Goal: Transaction & Acquisition: Book appointment/travel/reservation

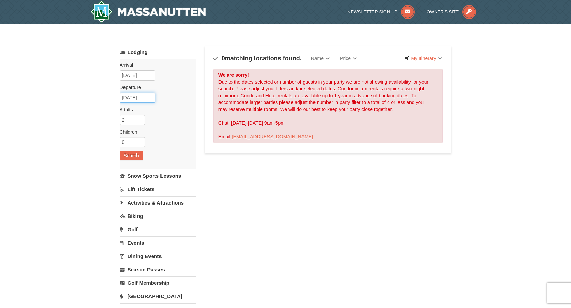
click at [139, 97] on input "10/11/2026" at bounding box center [138, 98] width 36 height 10
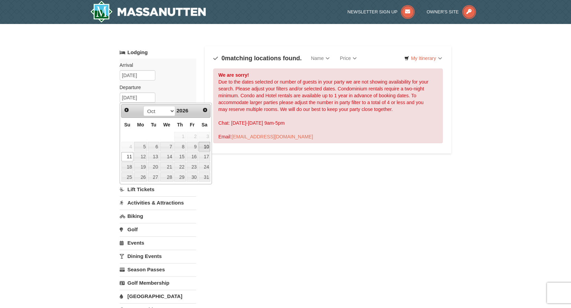
click at [203, 148] on link "10" at bounding box center [205, 147] width 12 height 10
type input "10/10/2026"
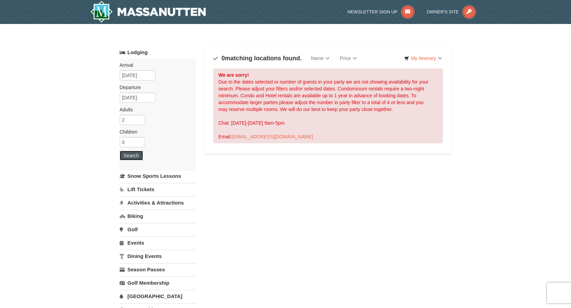
click at [132, 158] on button "Search" at bounding box center [131, 156] width 23 height 10
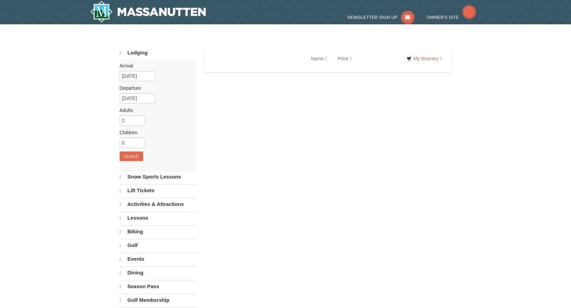
select select "10"
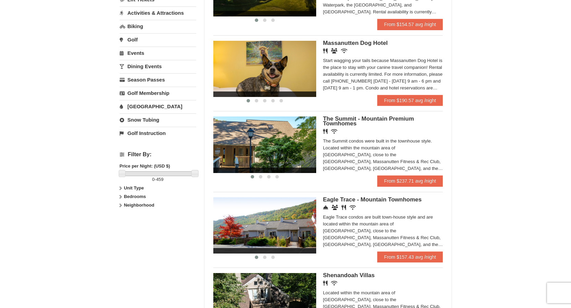
scroll to position [172, 0]
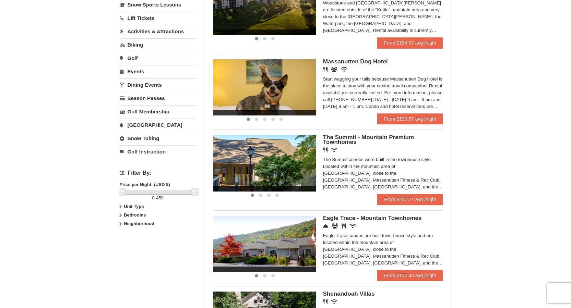
click at [380, 216] on span "Eagle Trace - Mountain Townhomes" at bounding box center [372, 218] width 99 height 7
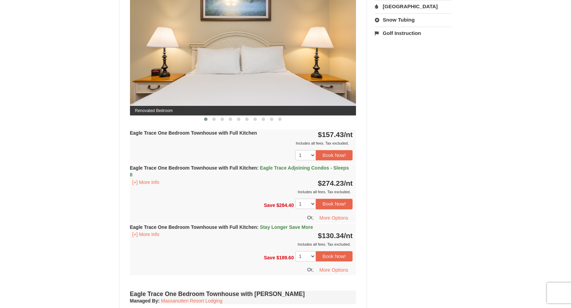
scroll to position [309, 0]
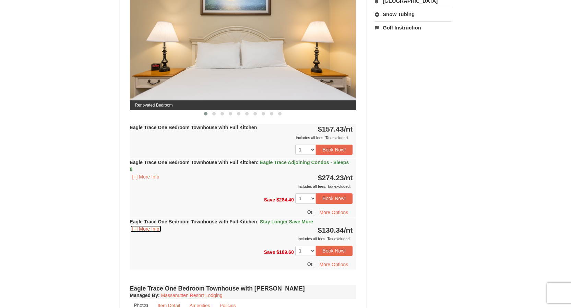
click at [152, 229] on button "[+] More Info" at bounding box center [146, 229] width 32 height 8
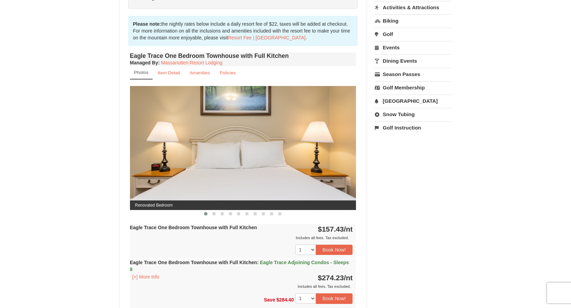
scroll to position [206, 0]
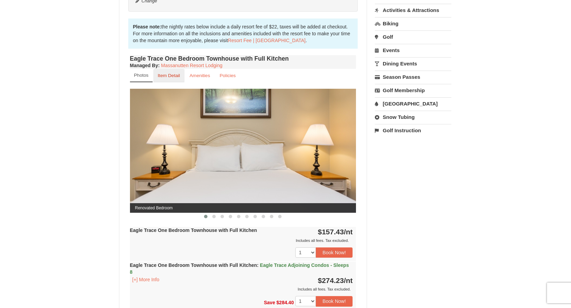
click at [171, 77] on small "Item Detail" at bounding box center [169, 75] width 22 height 5
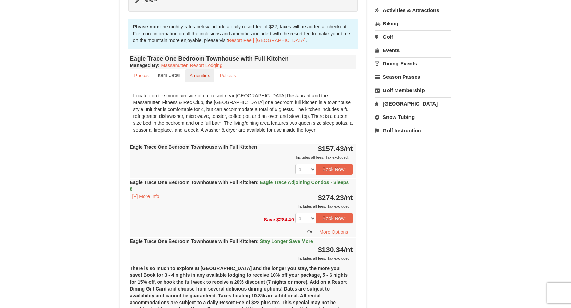
click at [194, 78] on small "Amenities" at bounding box center [200, 75] width 21 height 5
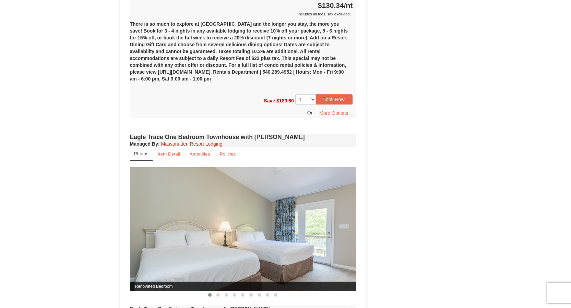
scroll to position [480, 0]
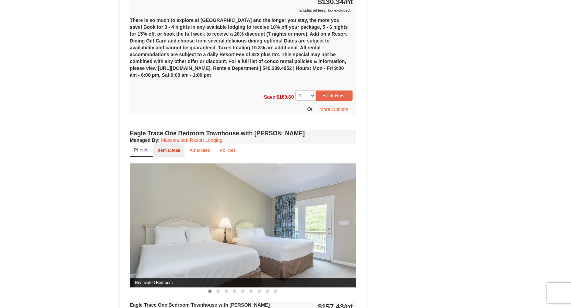
click at [169, 149] on small "Item Detail" at bounding box center [169, 150] width 22 height 5
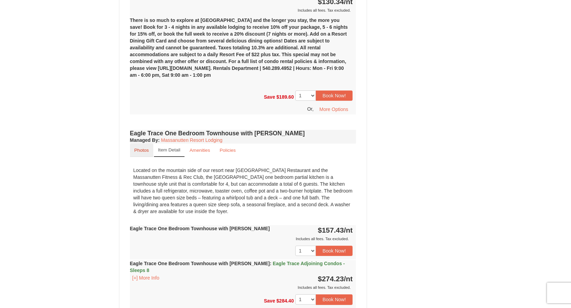
click at [150, 150] on link "Photos" at bounding box center [141, 150] width 23 height 13
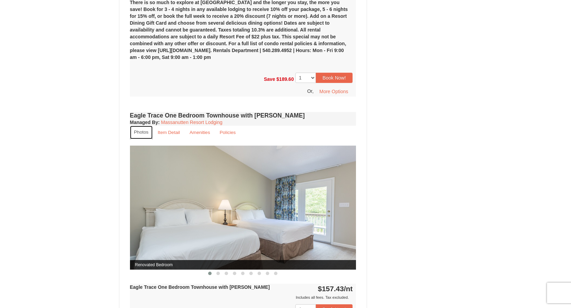
scroll to position [515, 0]
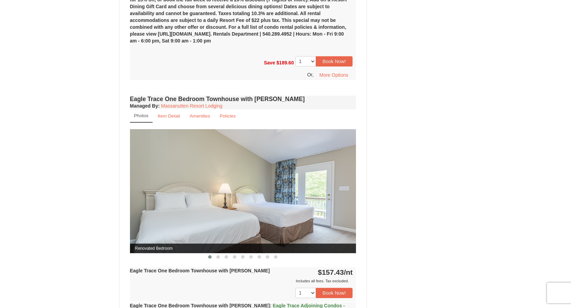
click at [343, 198] on img at bounding box center [243, 191] width 226 height 124
click at [216, 258] on span at bounding box center [217, 257] width 3 height 3
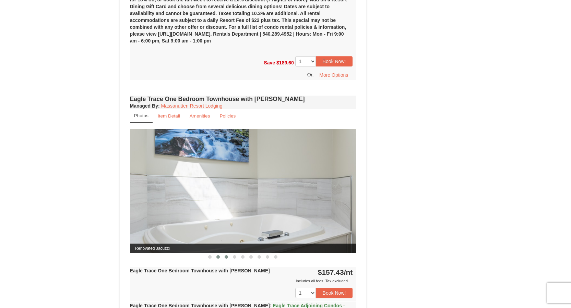
click at [227, 257] on span at bounding box center [226, 257] width 3 height 3
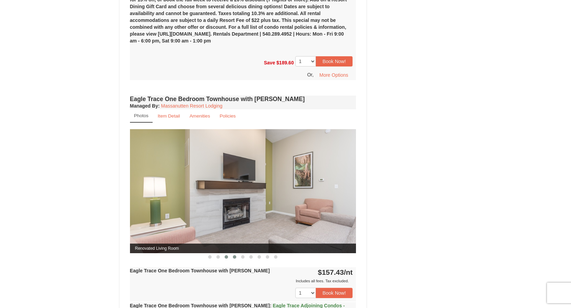
click at [234, 257] on span at bounding box center [234, 257] width 3 height 3
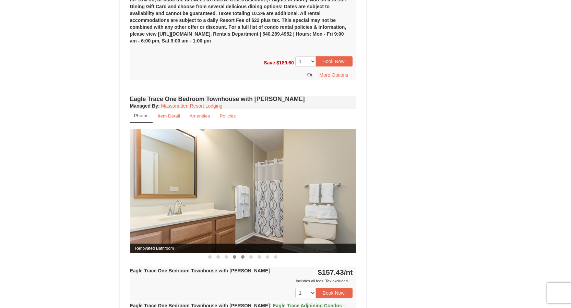
click at [242, 258] on span at bounding box center [242, 257] width 3 height 3
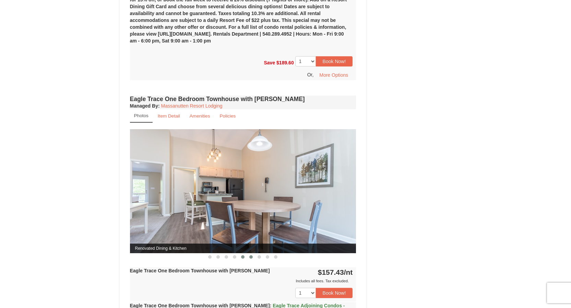
click at [250, 258] on span at bounding box center [250, 257] width 3 height 3
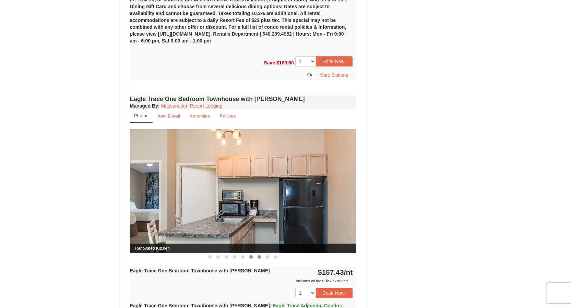
click at [259, 259] on button at bounding box center [259, 257] width 8 height 7
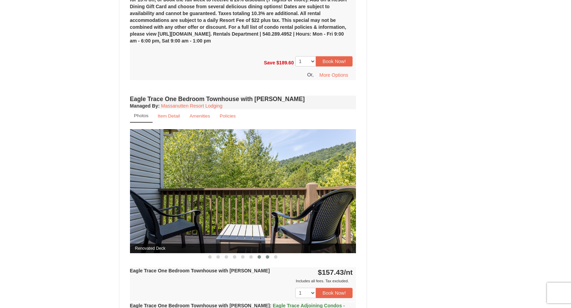
click at [268, 259] on button at bounding box center [267, 257] width 8 height 7
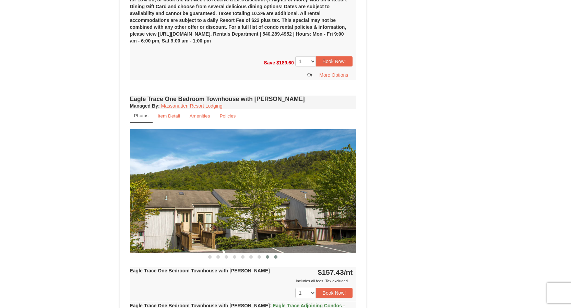
click at [276, 260] on button at bounding box center [276, 257] width 8 height 7
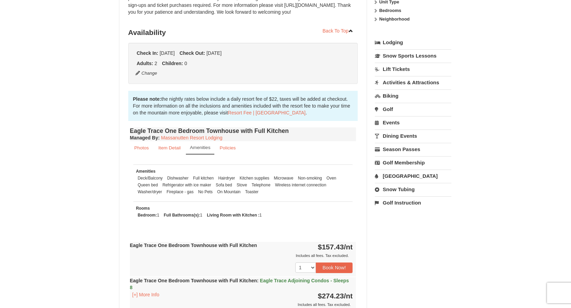
scroll to position [137, 0]
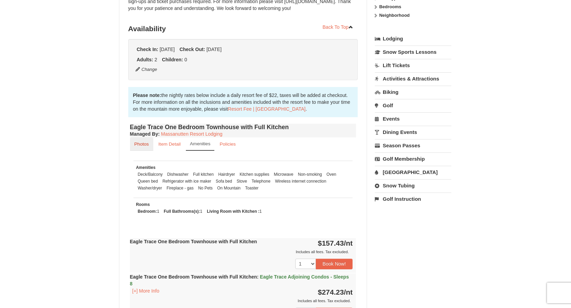
click at [137, 144] on small "Photos" at bounding box center [141, 144] width 14 height 5
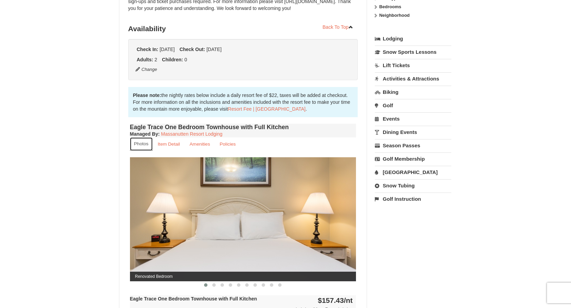
scroll to position [172, 0]
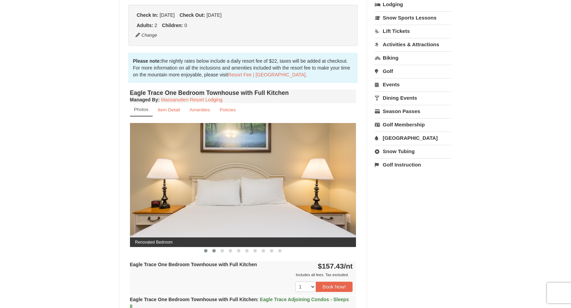
click at [214, 250] on span at bounding box center [213, 250] width 3 height 3
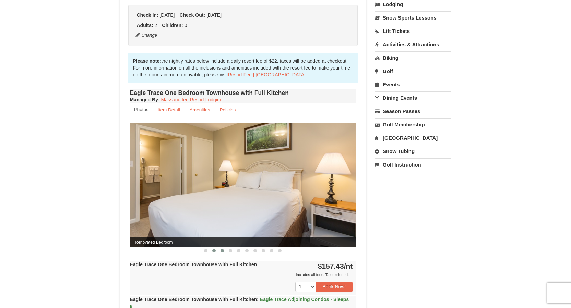
click at [224, 251] on span at bounding box center [222, 250] width 3 height 3
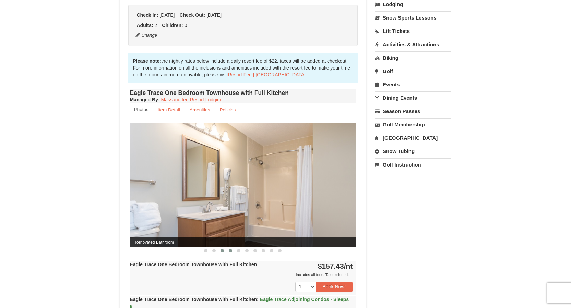
click at [230, 251] on span at bounding box center [230, 250] width 3 height 3
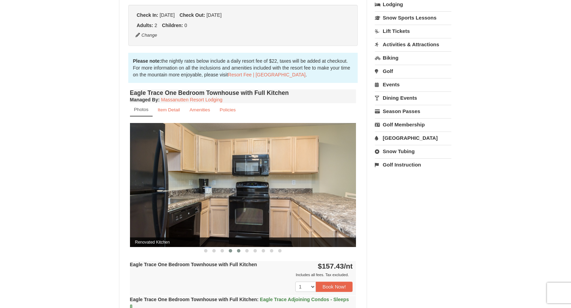
click at [240, 253] on button at bounding box center [239, 251] width 8 height 7
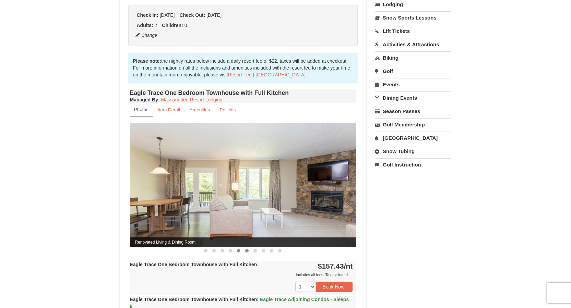
click at [247, 253] on button at bounding box center [247, 251] width 8 height 7
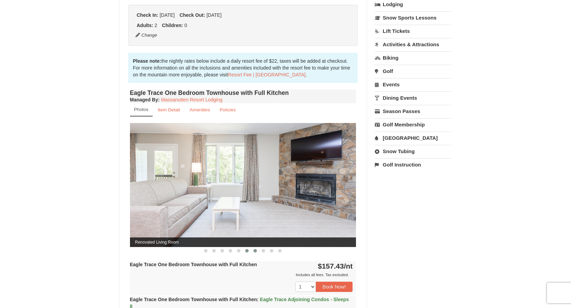
click at [257, 254] on button at bounding box center [255, 251] width 8 height 7
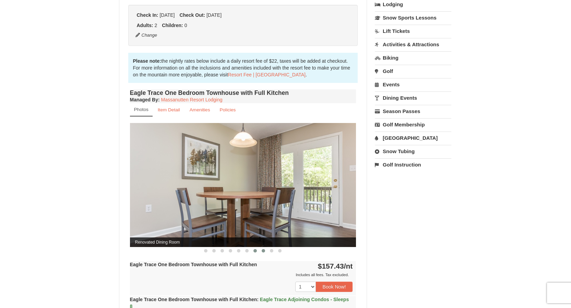
click at [263, 254] on button at bounding box center [263, 251] width 8 height 7
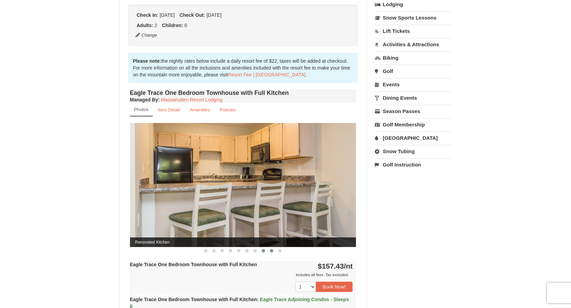
drag, startPoint x: 270, startPoint y: 254, endPoint x: 274, endPoint y: 253, distance: 3.5
click at [272, 254] on button at bounding box center [272, 251] width 8 height 7
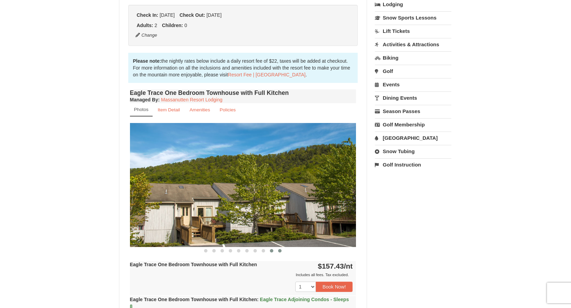
click at [280, 253] on button at bounding box center [280, 251] width 8 height 7
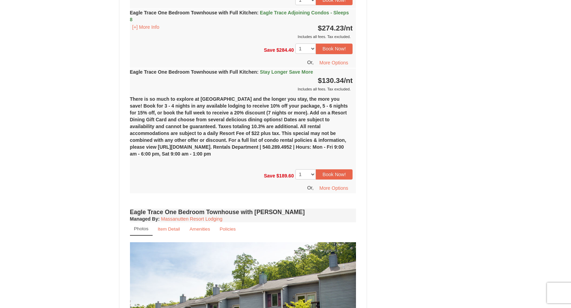
scroll to position [446, 0]
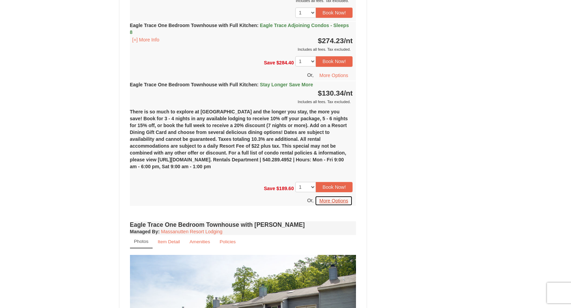
click at [330, 200] on button "More Options" at bounding box center [334, 201] width 38 height 10
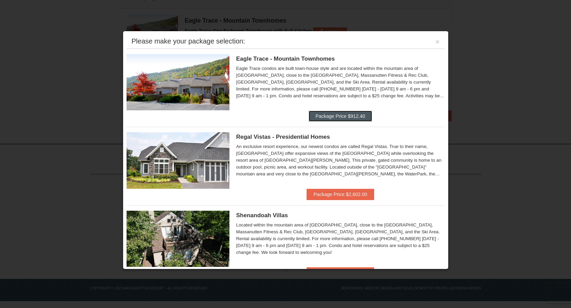
click at [360, 117] on button "Package Price $912.40" at bounding box center [340, 116] width 63 height 11
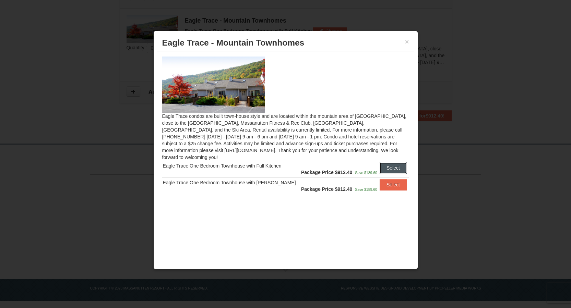
click at [389, 164] on button "Select" at bounding box center [393, 168] width 27 height 11
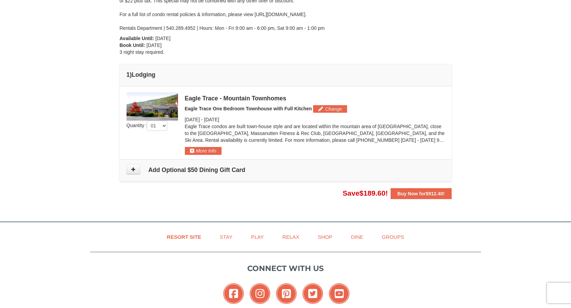
scroll to position [142, 0]
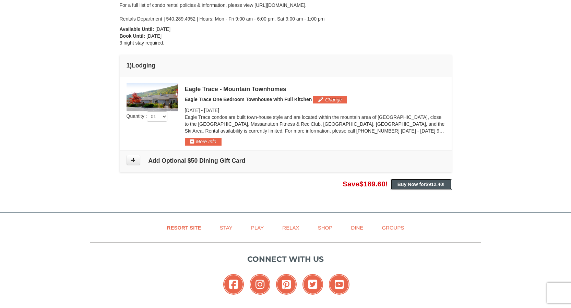
click at [403, 185] on strong "Buy Now for $912.40 !" at bounding box center [421, 184] width 47 height 5
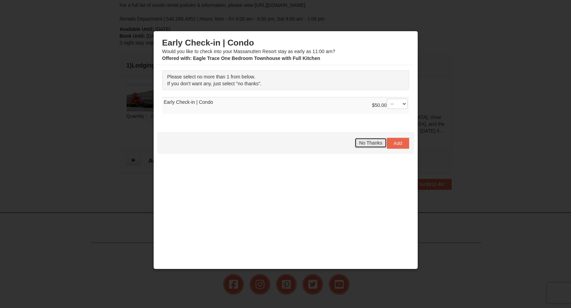
click at [370, 144] on span "No Thanks" at bounding box center [370, 142] width 23 height 5
